Goal: Task Accomplishment & Management: Use online tool/utility

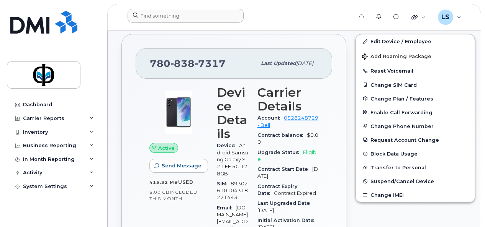
scroll to position [199, 0]
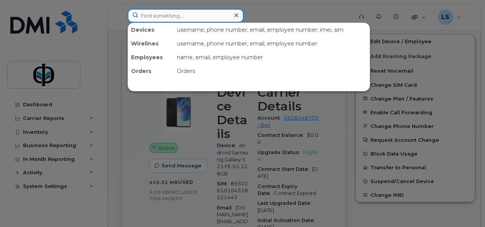
click at [155, 14] on input at bounding box center [185, 16] width 116 height 14
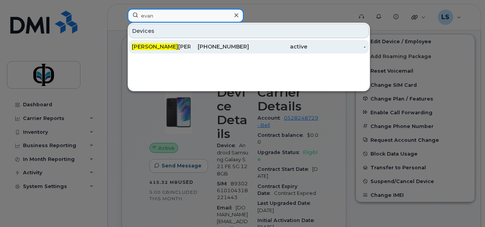
type input "evan"
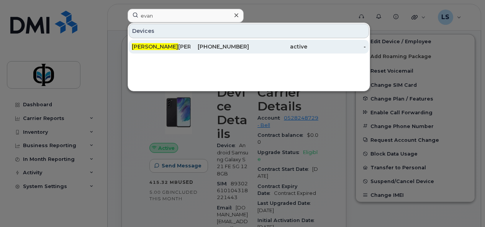
click at [162, 45] on div "Evan Wang" at bounding box center [161, 47] width 59 height 8
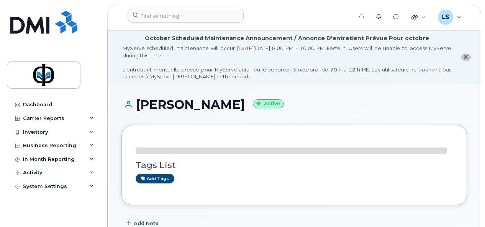
drag, startPoint x: 0, startPoint y: 0, endPoint x: 483, endPoint y: 61, distance: 486.8
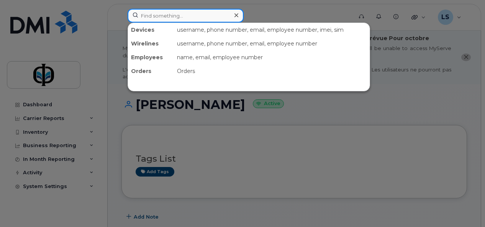
click at [156, 17] on input at bounding box center [185, 16] width 116 height 14
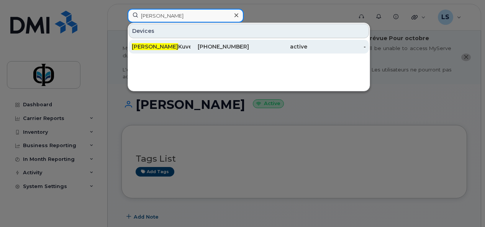
type input "lionel"
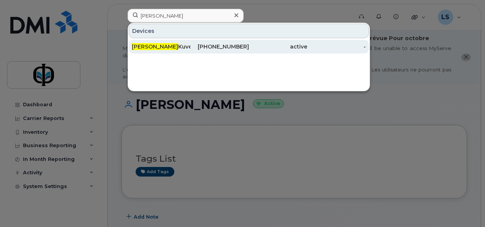
click at [165, 47] on div "Lionel Kuveya" at bounding box center [161, 47] width 59 height 8
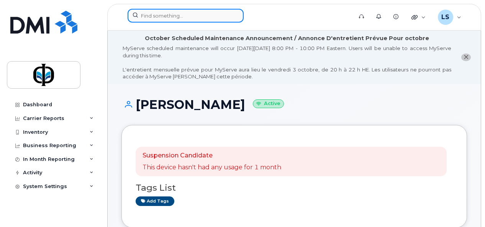
click at [157, 18] on input at bounding box center [185, 16] width 116 height 14
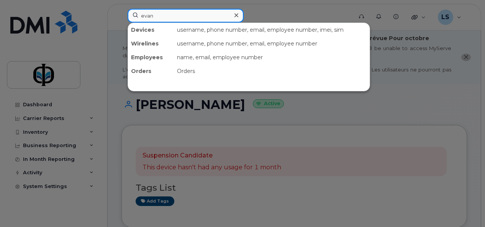
type input "evan"
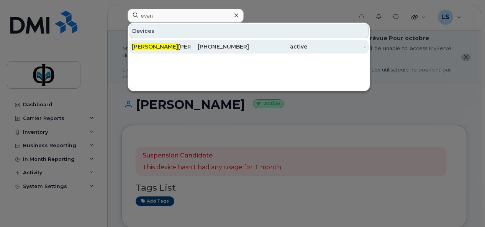
click at [266, 47] on div "active" at bounding box center [278, 47] width 59 height 8
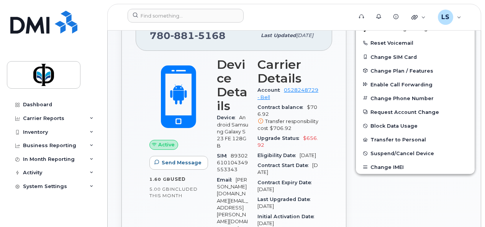
scroll to position [229, 0]
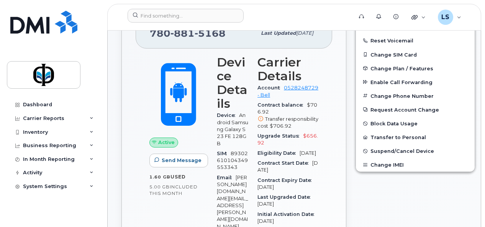
drag, startPoint x: 258, startPoint y: 194, endPoint x: 299, endPoint y: 195, distance: 41.0
click at [299, 193] on div "Contract Expiry Date [DATE]" at bounding box center [287, 184] width 61 height 17
drag, startPoint x: 299, startPoint y: 195, endPoint x: 282, endPoint y: 194, distance: 17.3
copy span "[DATE]"
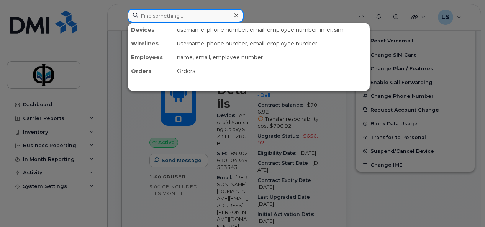
click at [164, 16] on input at bounding box center [185, 16] width 116 height 14
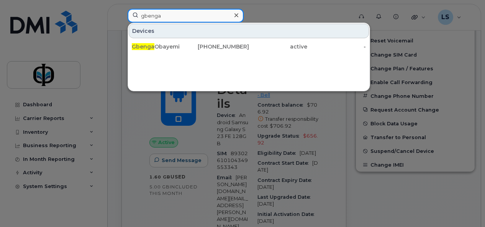
type input "gbenga"
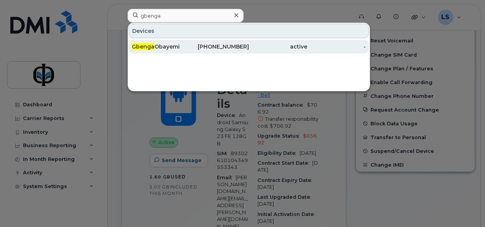
click at [160, 48] on div "Gbenga Obayemi" at bounding box center [161, 47] width 59 height 8
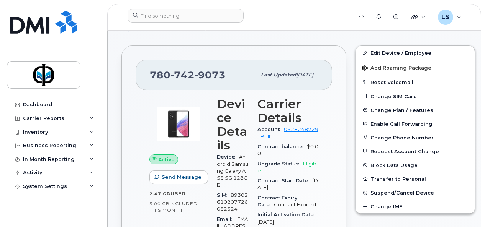
scroll to position [178, 0]
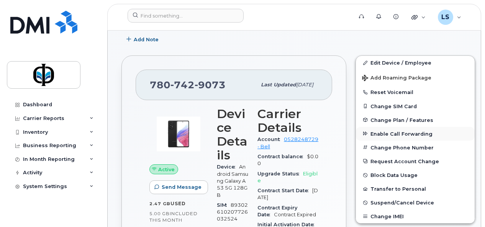
click at [400, 131] on span "Enable Call Forwarding" at bounding box center [401, 134] width 62 height 6
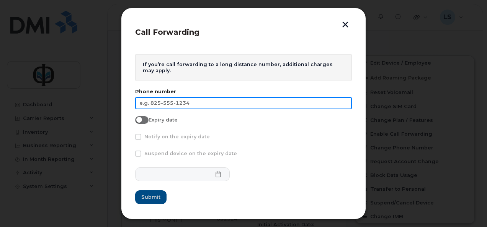
click at [237, 105] on input "text" at bounding box center [243, 103] width 217 height 12
type input "[PHONE_NUMBER]"
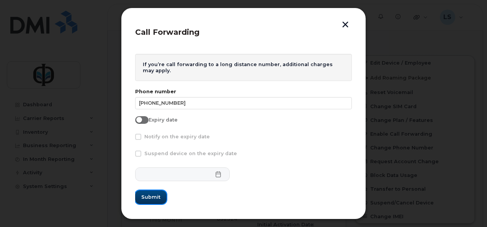
click at [156, 191] on button "Submit" at bounding box center [150, 198] width 31 height 14
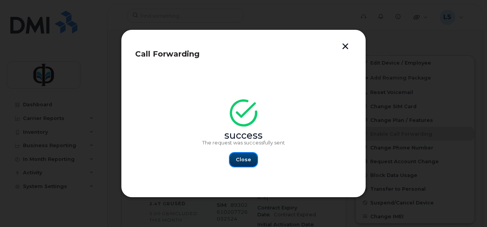
click at [237, 162] on span "Close" at bounding box center [243, 159] width 15 height 7
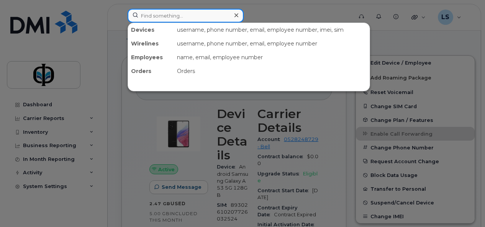
click at [170, 15] on input at bounding box center [185, 16] width 116 height 14
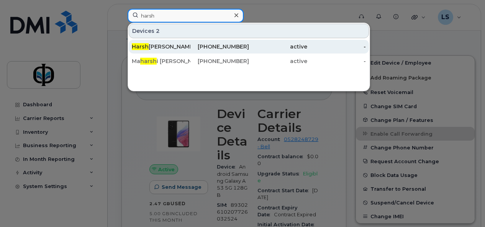
type input "harsh"
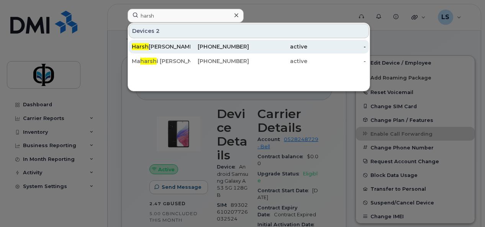
click at [168, 48] on div "[PERSON_NAME]" at bounding box center [161, 47] width 59 height 8
